Goal: Task Accomplishment & Management: Manage account settings

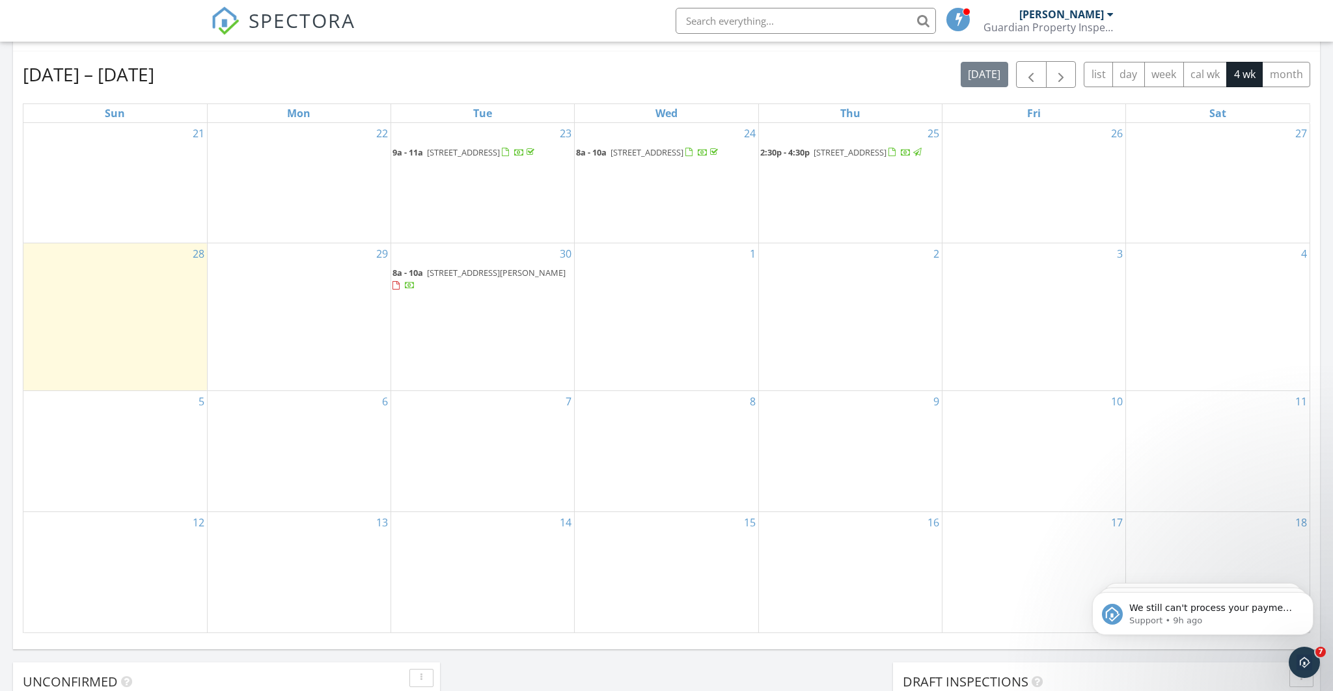
scroll to position [760, 0]
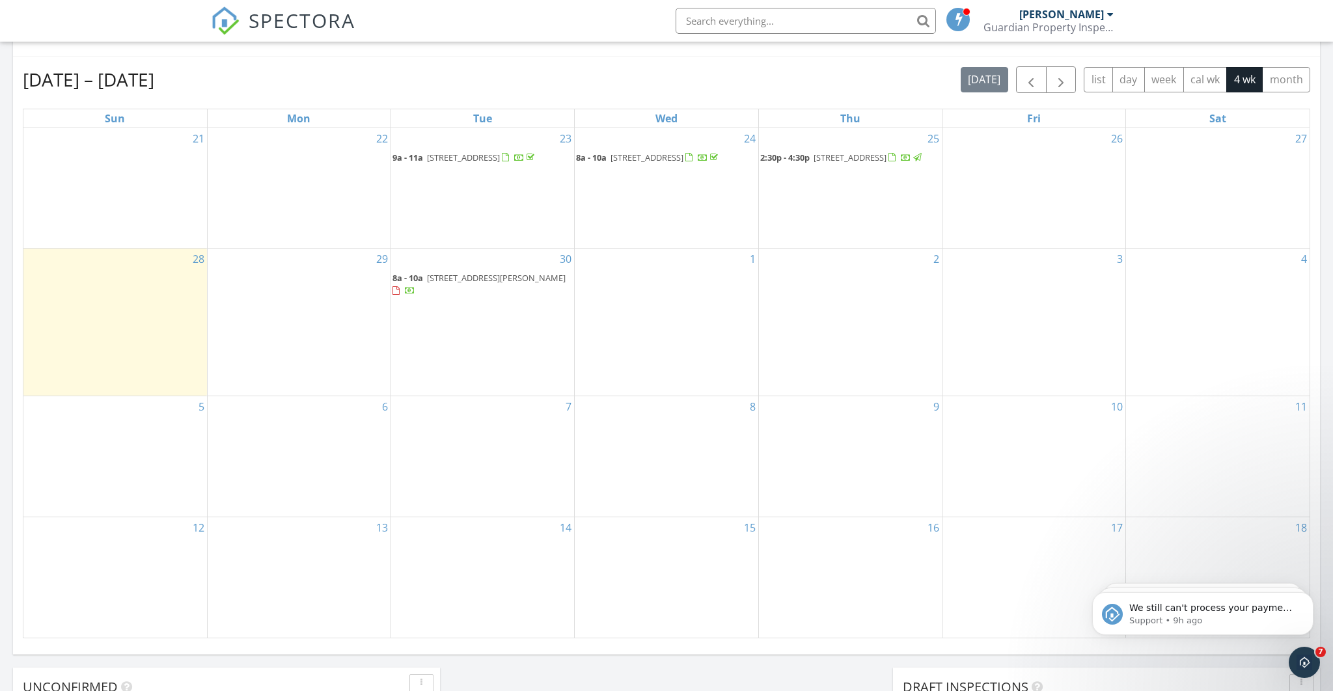
click at [820, 159] on span "735 Epping Ct, Springfield 62711" at bounding box center [849, 158] width 73 height 12
click at [819, 159] on div at bounding box center [666, 345] width 1333 height 691
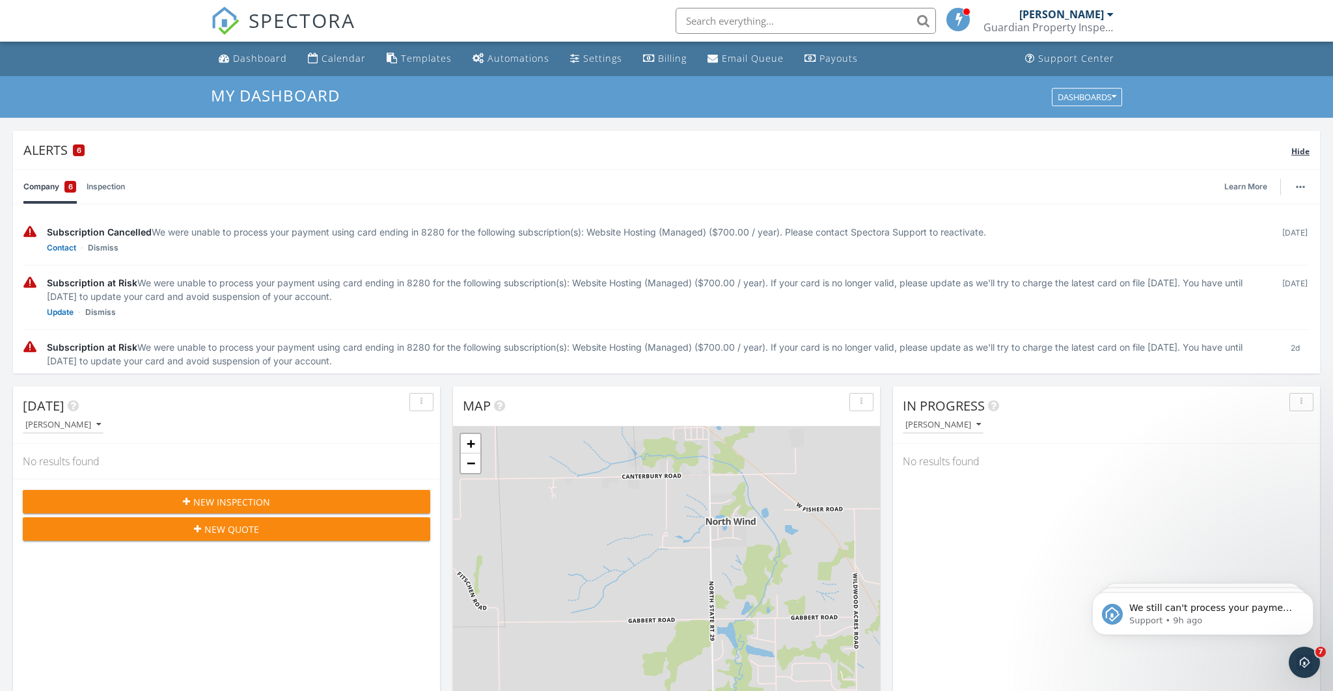
click at [1300, 152] on span "Hide" at bounding box center [1300, 151] width 18 height 11
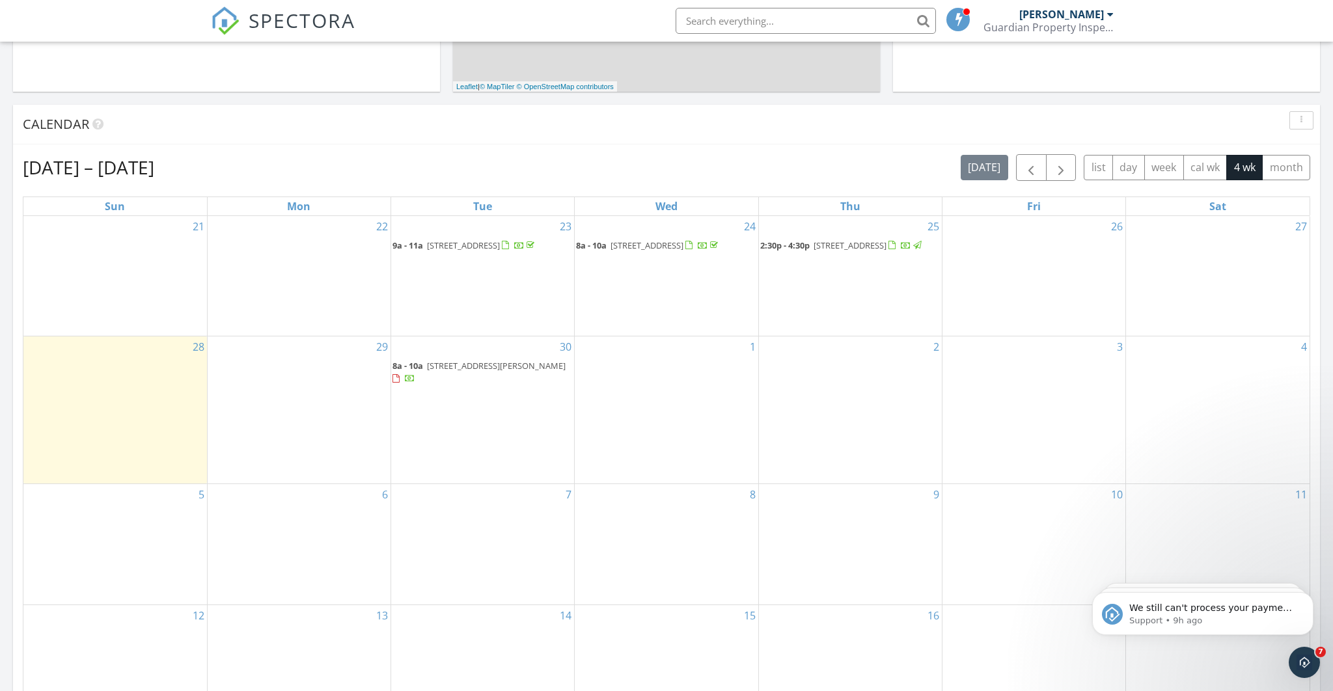
scroll to position [469, 0]
click at [855, 249] on span "735 Epping Ct, Springfield 62711" at bounding box center [849, 245] width 73 height 12
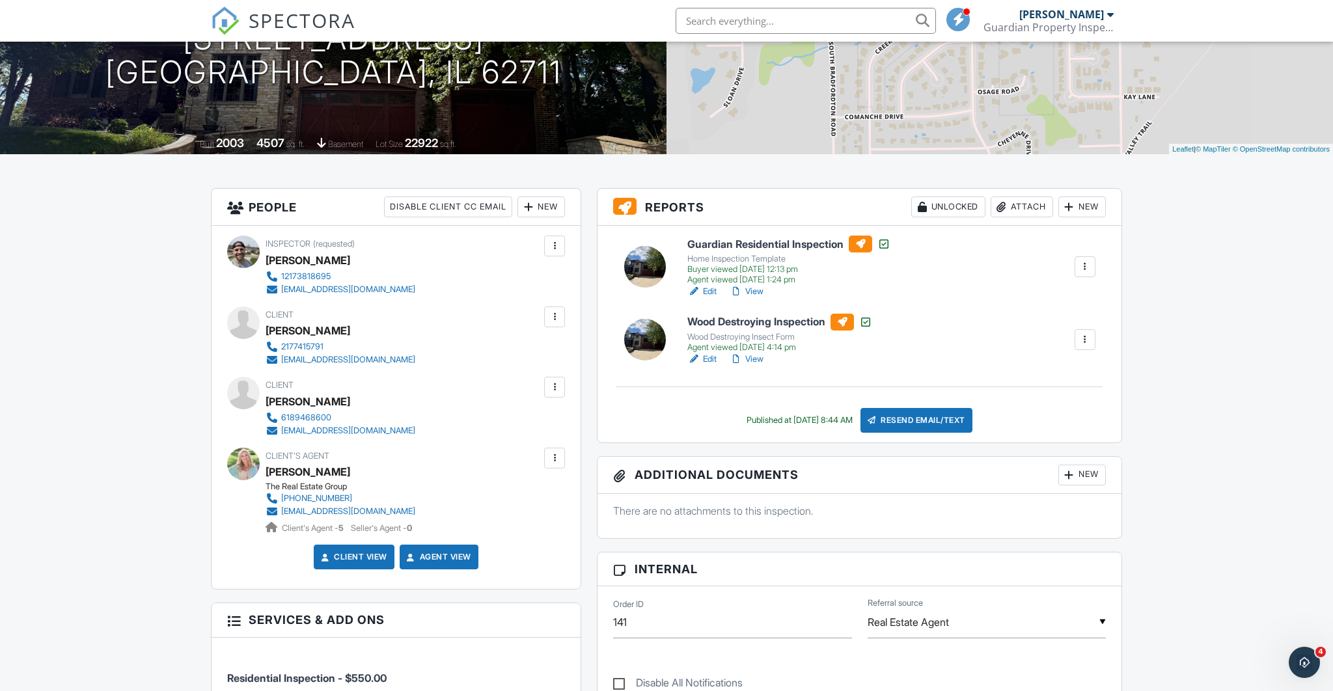
click at [915, 419] on div "Resend Email/Text" at bounding box center [916, 420] width 112 height 25
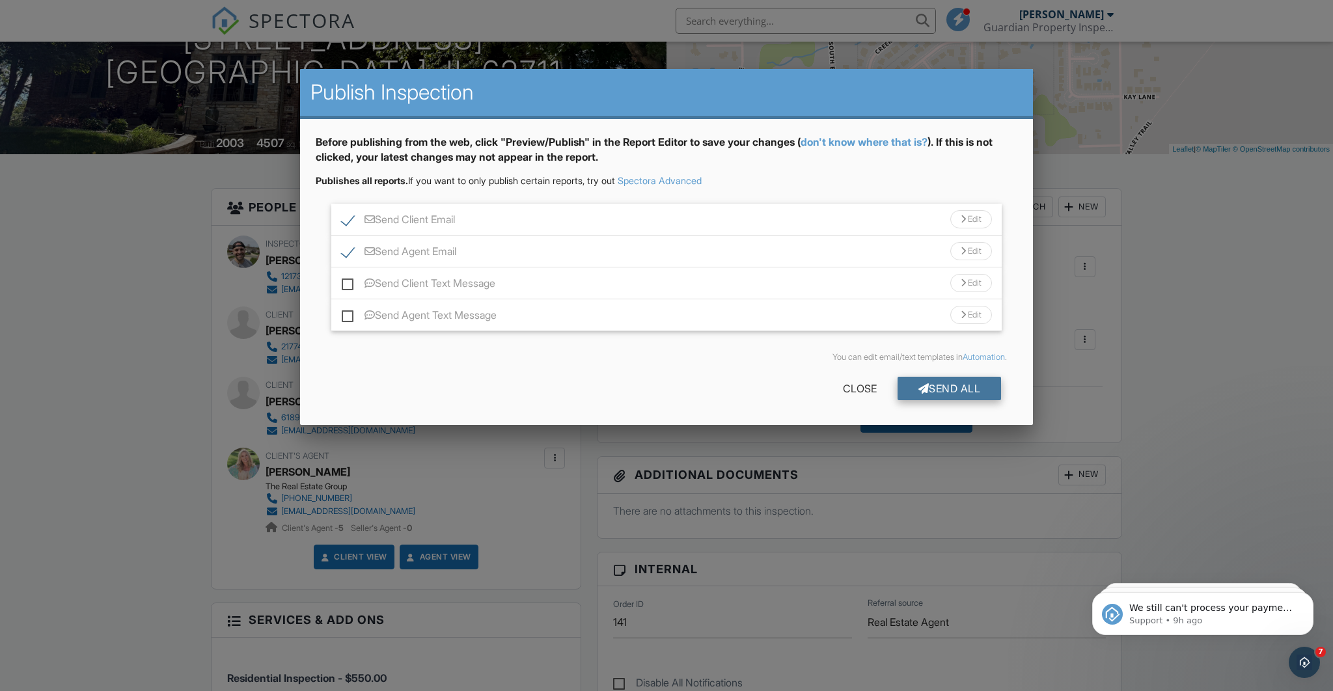
click at [937, 390] on div "Send All" at bounding box center [949, 388] width 104 height 23
